Goal: Information Seeking & Learning: Learn about a topic

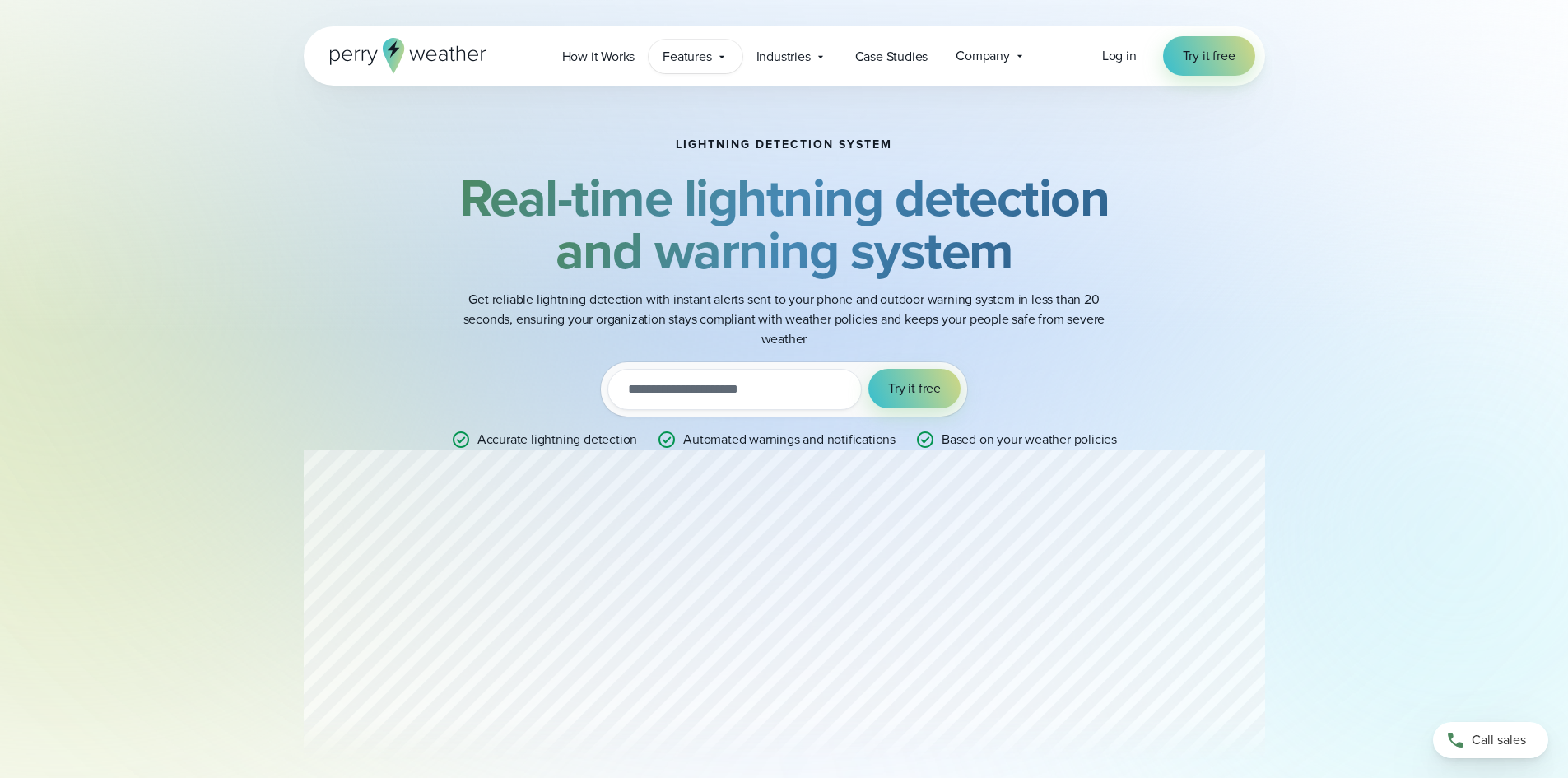
click at [702, 62] on span "Features" at bounding box center [687, 56] width 48 height 19
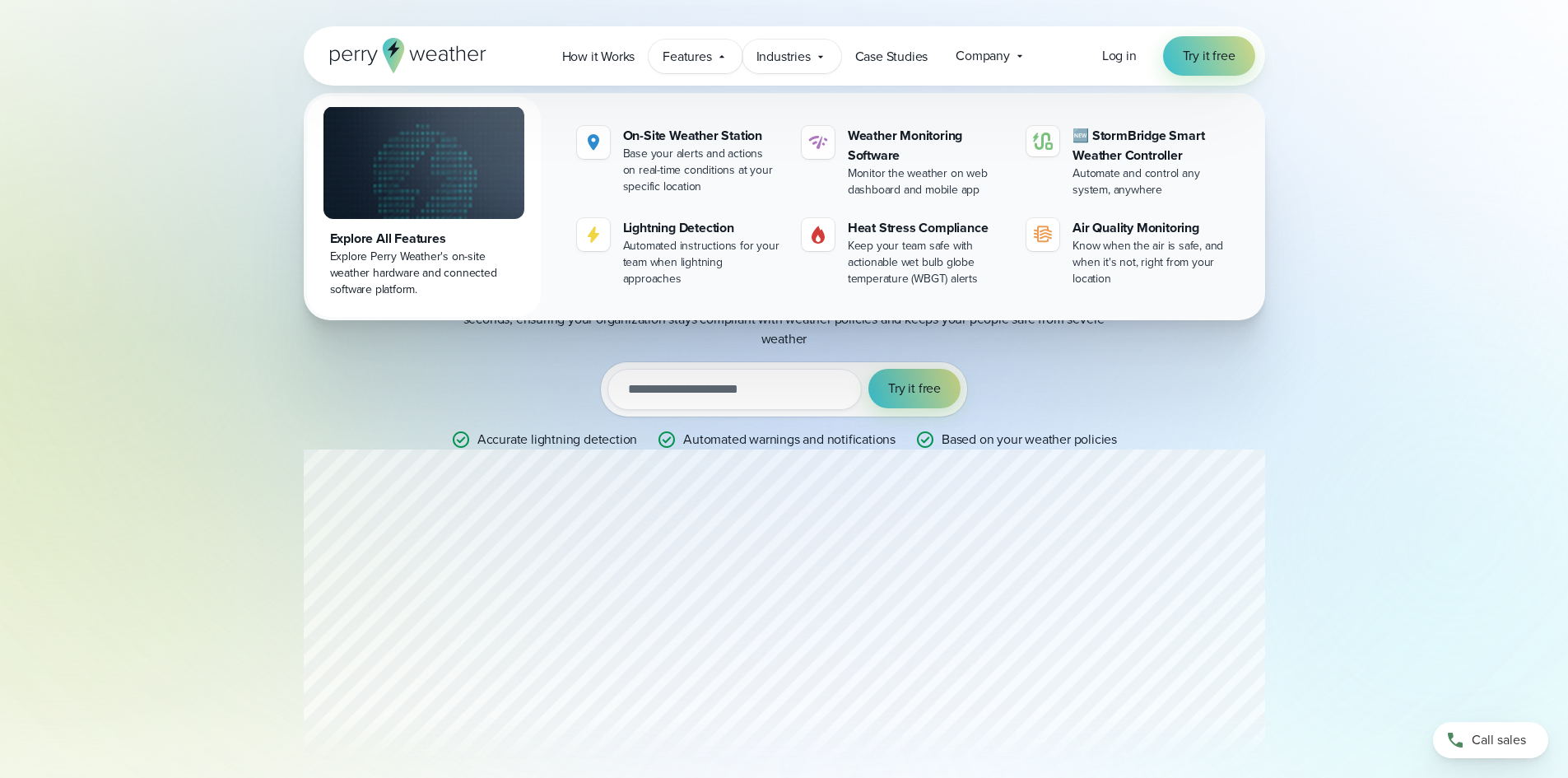
click at [808, 52] on span "Industries" at bounding box center [783, 56] width 54 height 19
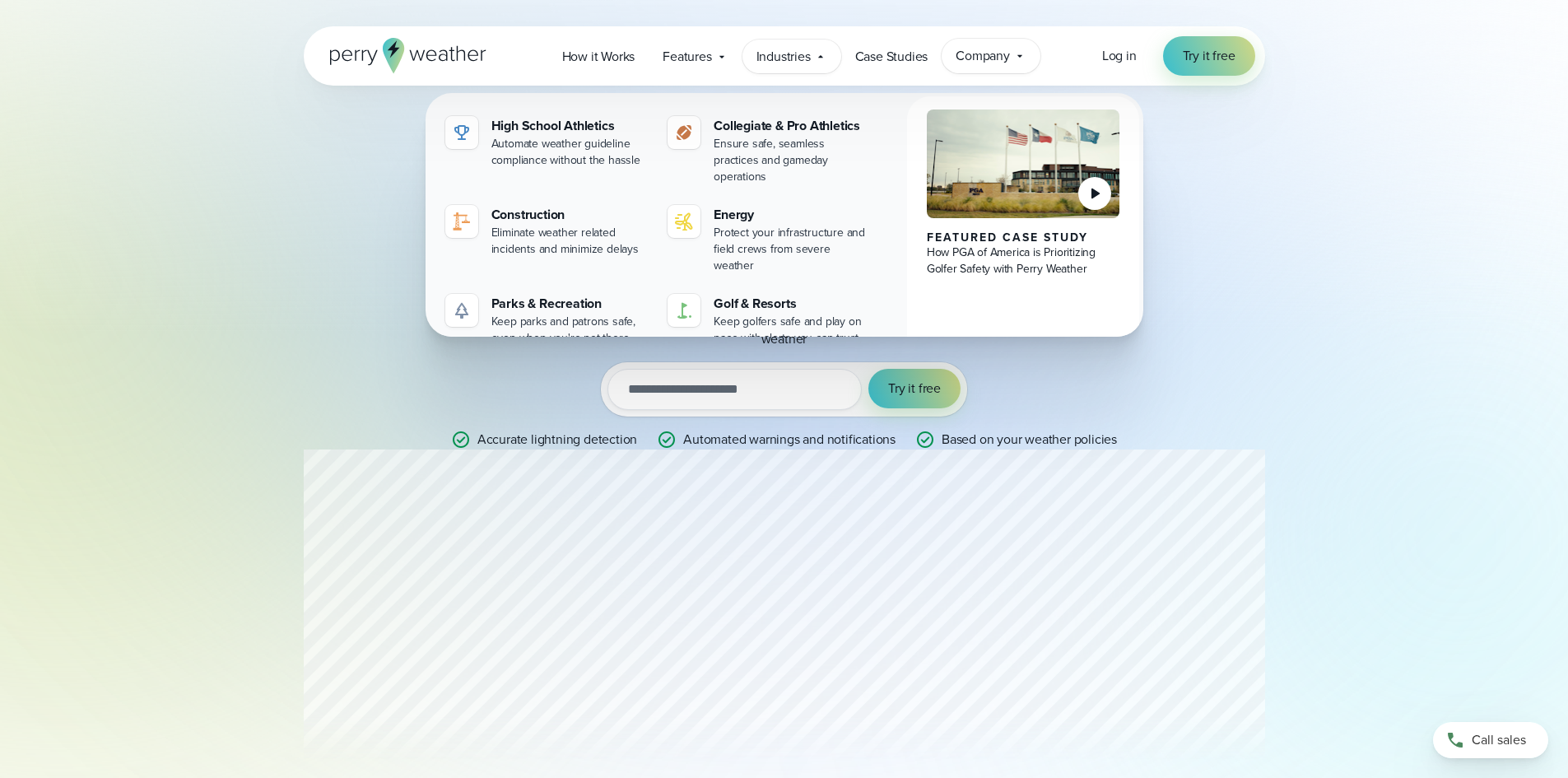
click at [969, 54] on span "Company" at bounding box center [982, 55] width 54 height 19
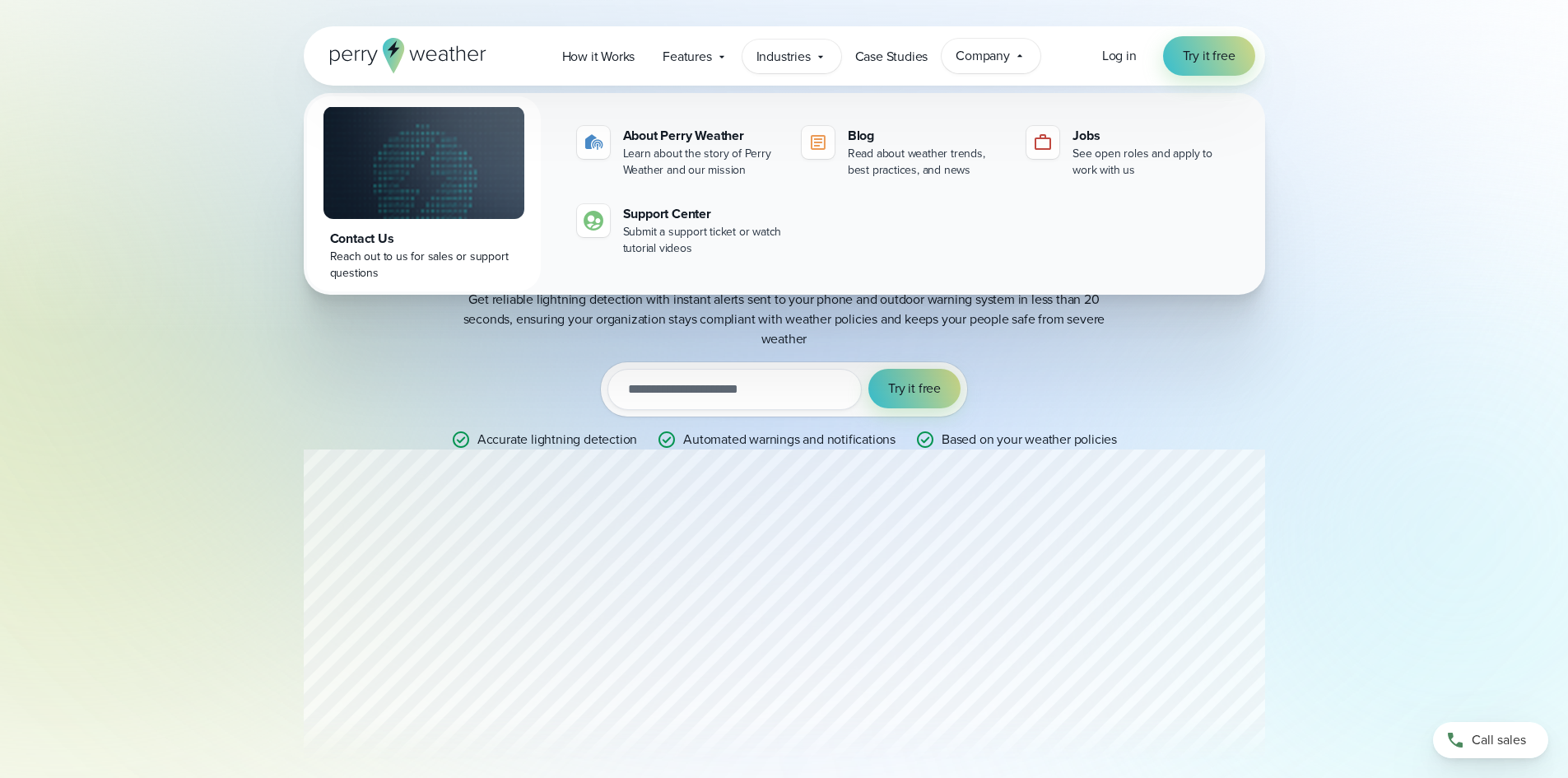
click at [756, 61] on span "Industries" at bounding box center [783, 56] width 54 height 19
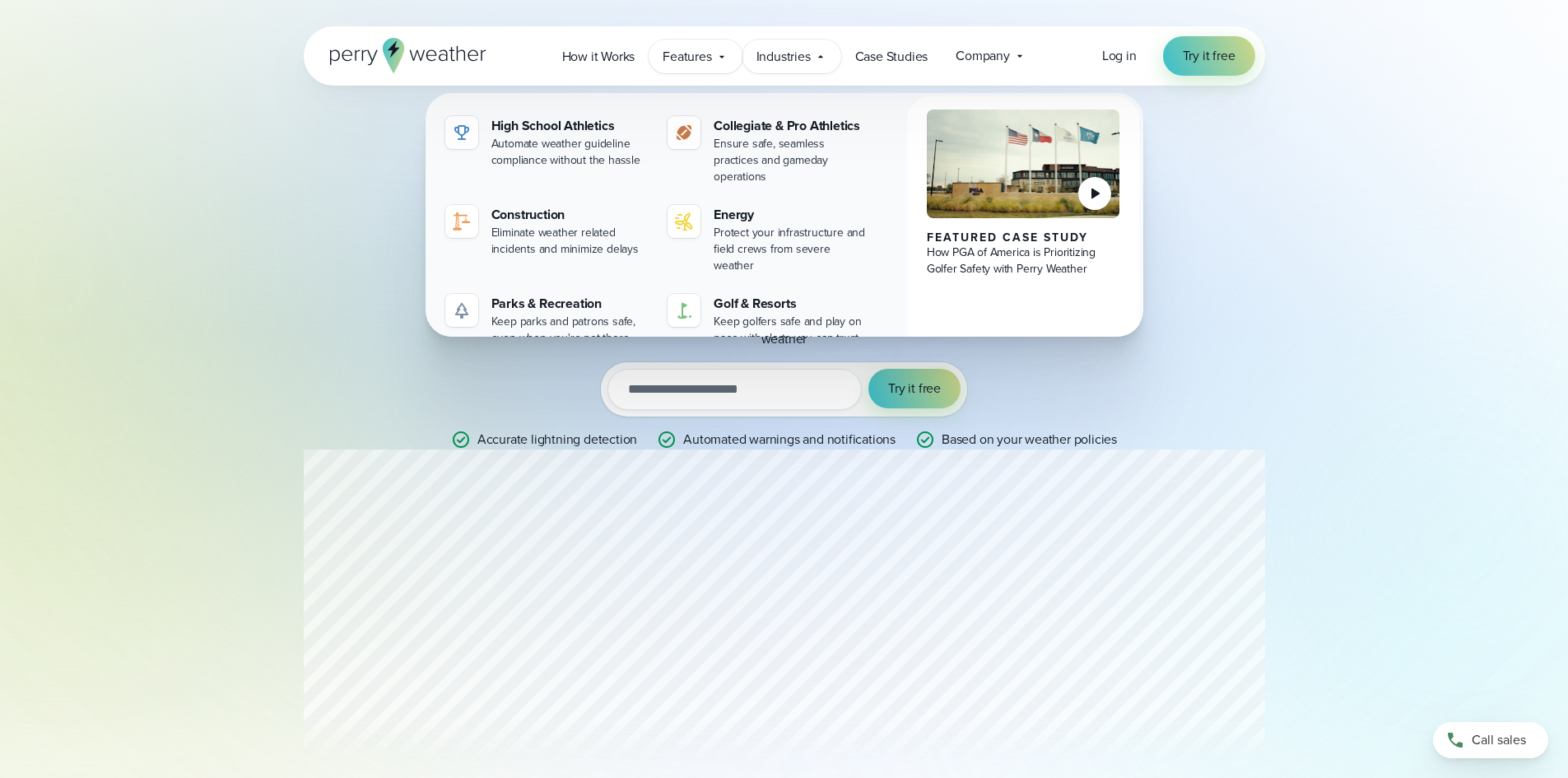
click at [692, 62] on span "Features" at bounding box center [687, 56] width 48 height 19
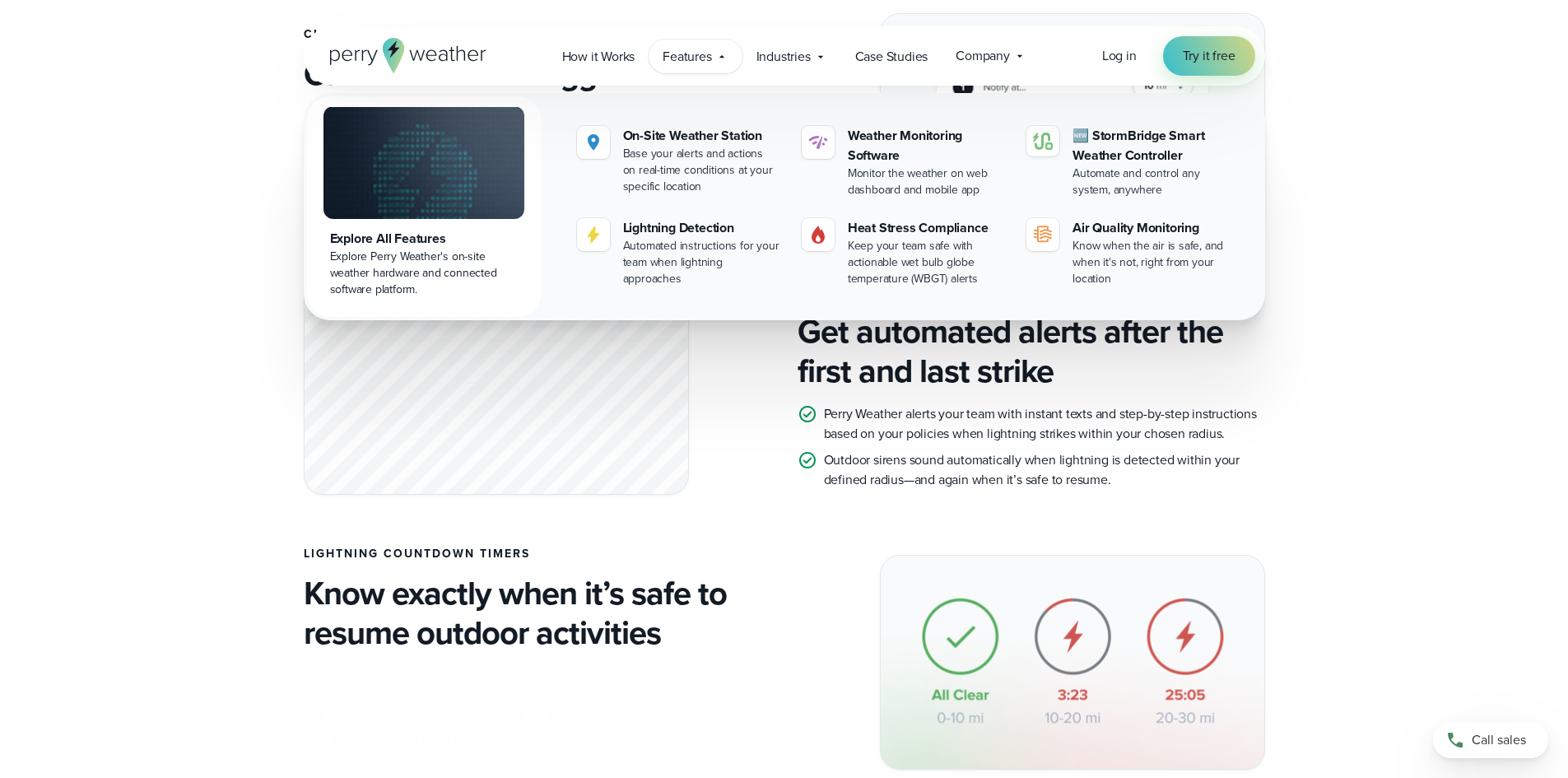
scroll to position [1152, 0]
